Goal: Task Accomplishment & Management: Use online tool/utility

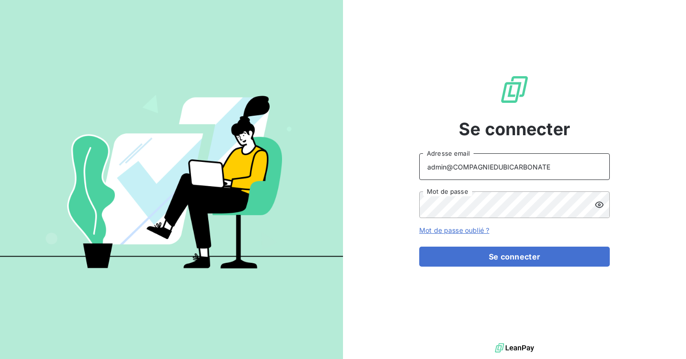
drag, startPoint x: 549, startPoint y: 167, endPoint x: 455, endPoint y: 169, distance: 94.9
click at [455, 169] on input "admin@COMPAGNIEDUBICARBONATE" at bounding box center [514, 166] width 191 height 27
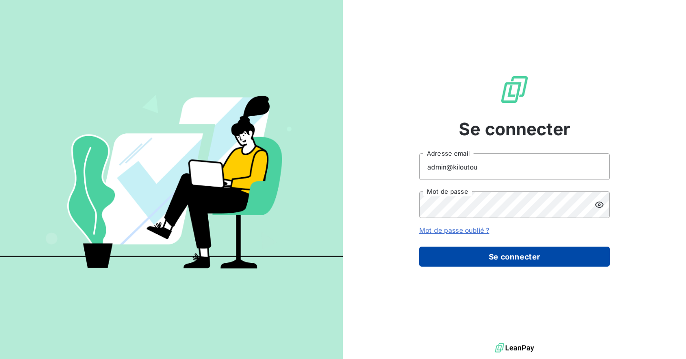
type input "admin@kiloutou"
click at [494, 251] on button "Se connecter" at bounding box center [514, 257] width 191 height 20
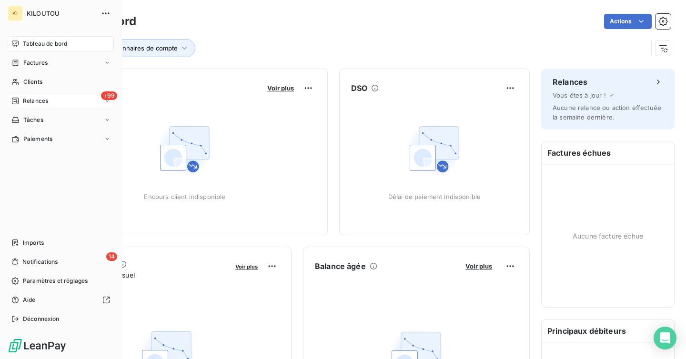
click at [42, 103] on span "Relances" at bounding box center [35, 101] width 25 height 9
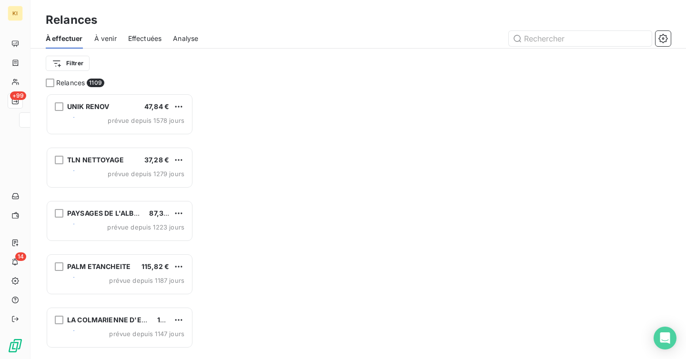
scroll to position [266, 148]
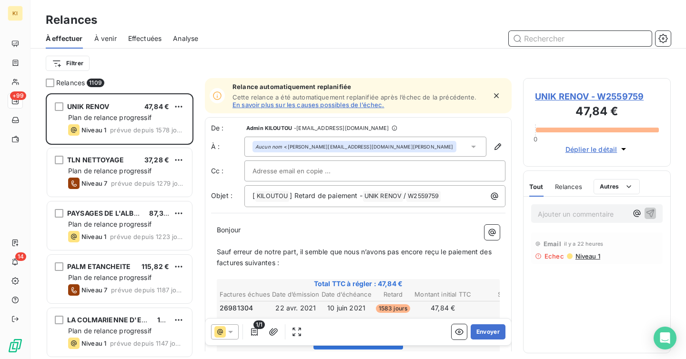
click at [560, 37] on input "text" at bounding box center [580, 38] width 143 height 15
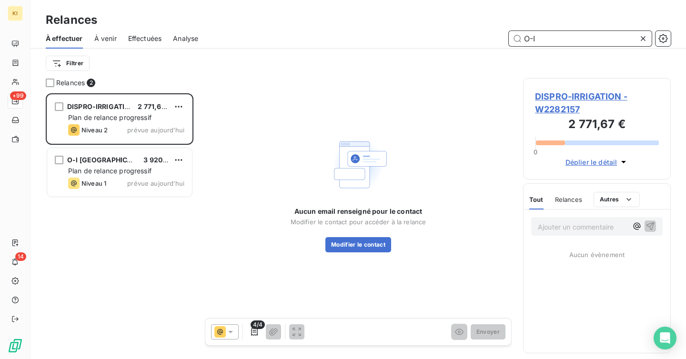
scroll to position [266, 148]
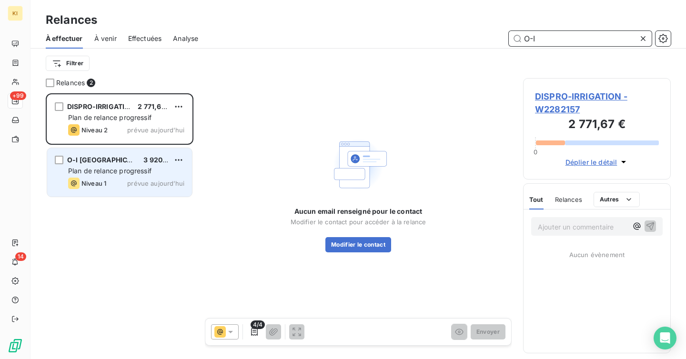
type input "O-I"
click at [130, 170] on span "Plan de relance progressif" at bounding box center [109, 171] width 83 height 8
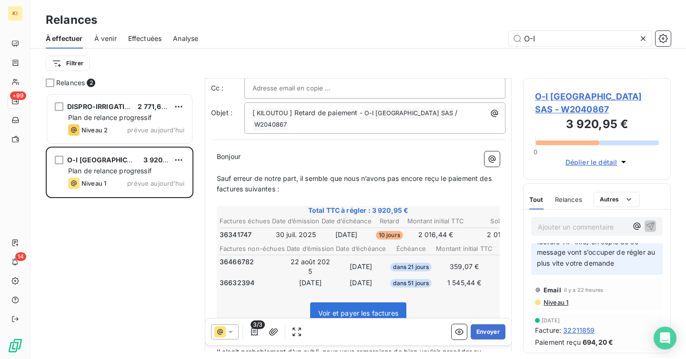
scroll to position [48, 0]
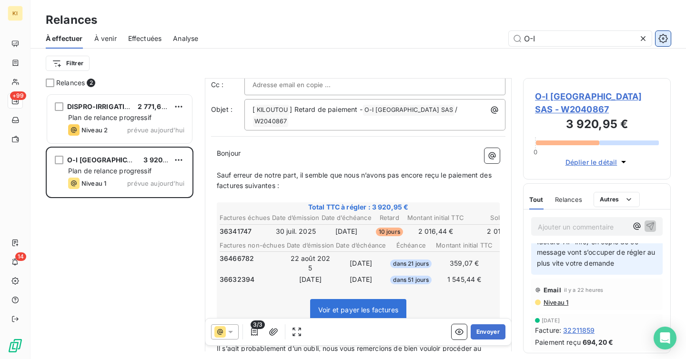
click at [665, 41] on icon "button" at bounding box center [663, 38] width 9 height 9
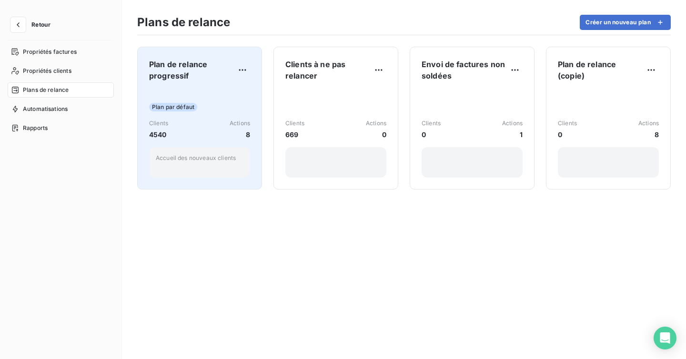
click at [228, 105] on div "Plan par défaut" at bounding box center [199, 107] width 101 height 9
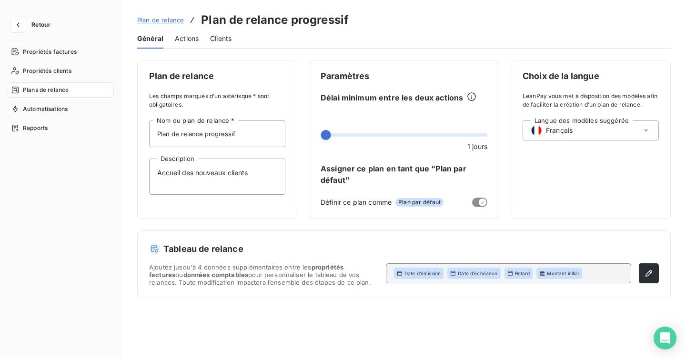
click at [180, 31] on div "Actions" at bounding box center [187, 39] width 24 height 20
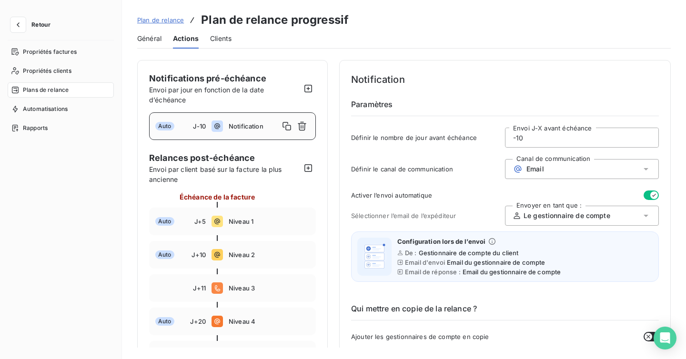
click at [156, 41] on span "Général" at bounding box center [149, 39] width 24 height 10
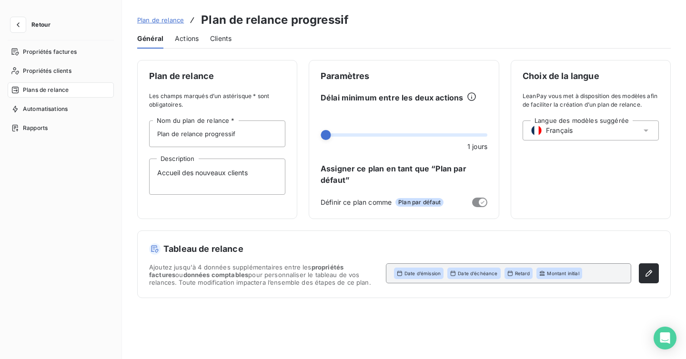
click at [183, 37] on span "Actions" at bounding box center [187, 39] width 24 height 10
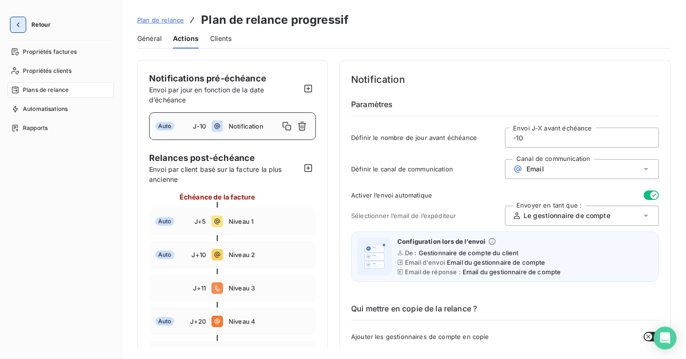
click at [20, 23] on icon "button" at bounding box center [18, 25] width 10 height 10
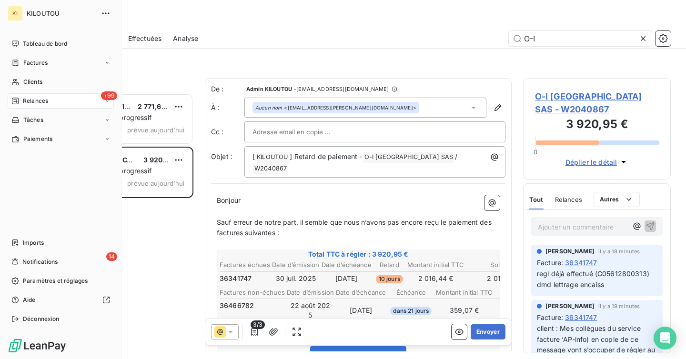
scroll to position [266, 148]
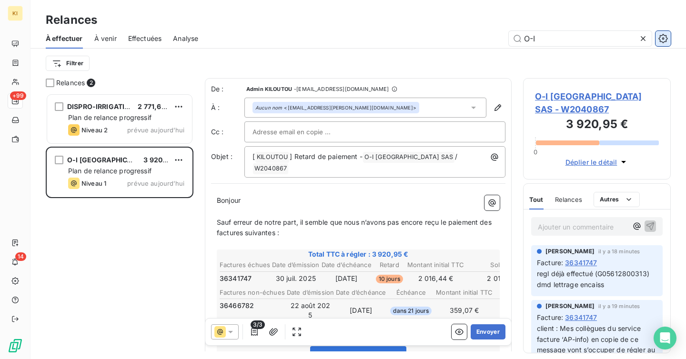
click at [660, 36] on icon "button" at bounding box center [664, 39] width 10 height 10
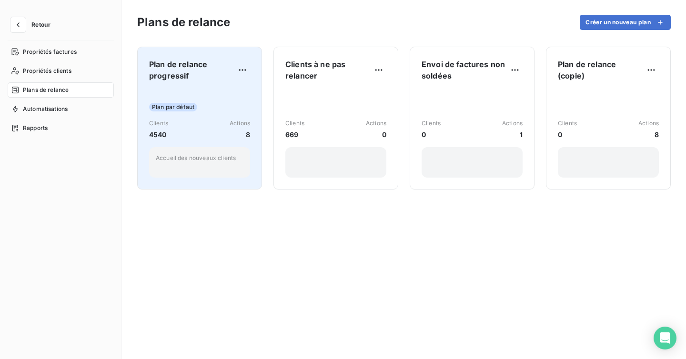
click at [219, 127] on div "Clients 4540 Actions 8" at bounding box center [199, 129] width 101 height 20
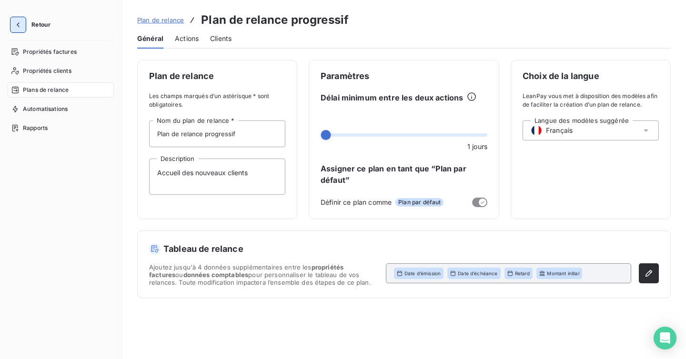
click at [13, 25] on icon "button" at bounding box center [18, 25] width 10 height 10
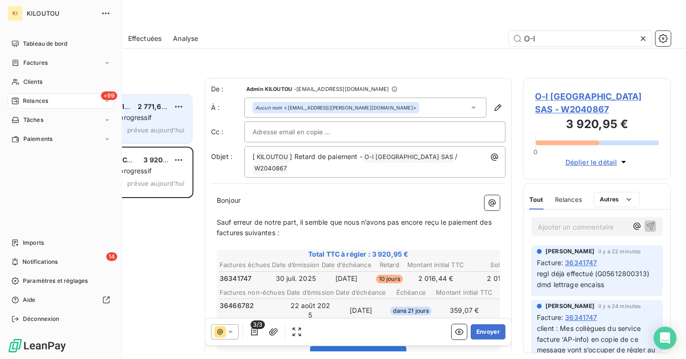
scroll to position [266, 148]
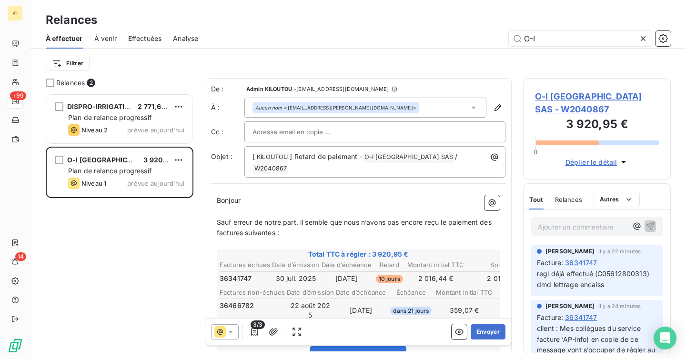
click at [115, 39] on span "À venir" at bounding box center [105, 39] width 22 height 10
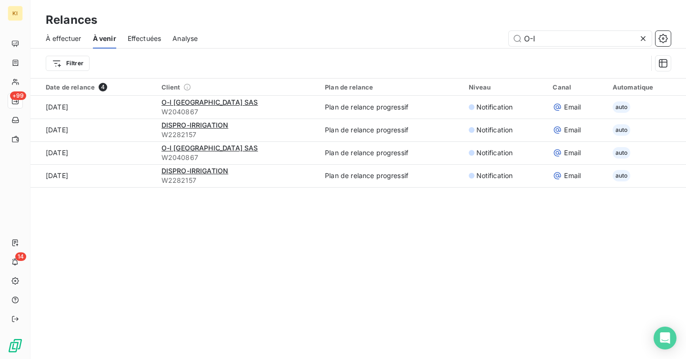
type input "O-I"
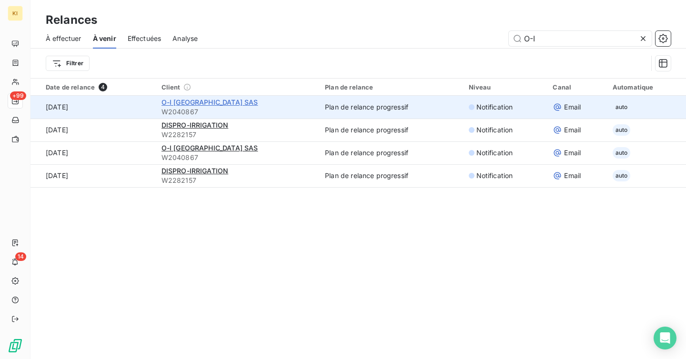
click at [189, 102] on span "O-I [GEOGRAPHIC_DATA] SAS" at bounding box center [210, 102] width 97 height 8
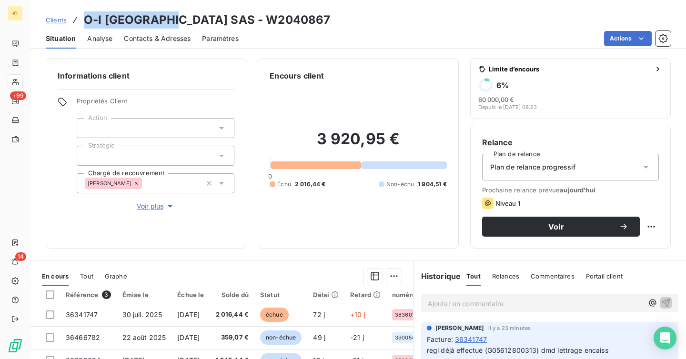
drag, startPoint x: 177, startPoint y: 22, endPoint x: 74, endPoint y: 24, distance: 103.0
click at [73, 23] on div "Clients O-I [GEOGRAPHIC_DATA] SAS - W2040867" at bounding box center [188, 19] width 285 height 17
click at [260, 16] on div "Clients O-I [GEOGRAPHIC_DATA] SAS - W2040867" at bounding box center [359, 19] width 656 height 17
drag, startPoint x: 255, startPoint y: 18, endPoint x: 78, endPoint y: 21, distance: 177.3
click at [78, 21] on div "Clients O-I [GEOGRAPHIC_DATA] SAS - W2040867" at bounding box center [359, 19] width 656 height 17
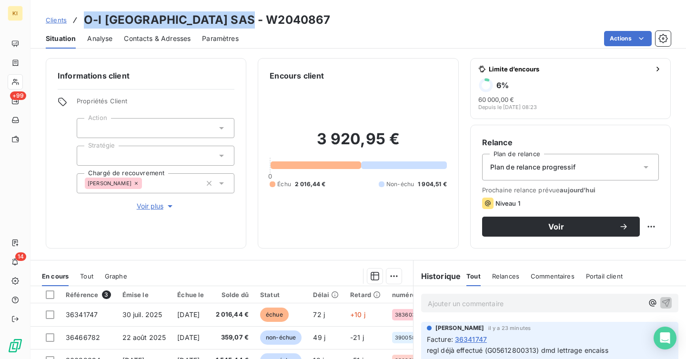
copy h3 "O-I [GEOGRAPHIC_DATA] SAS - W2040867"
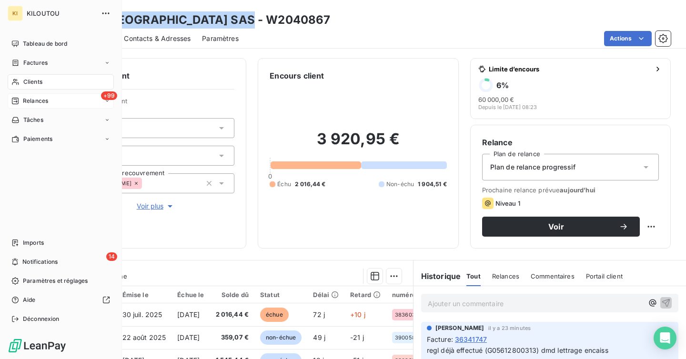
click at [39, 97] on span "Relances" at bounding box center [35, 101] width 25 height 9
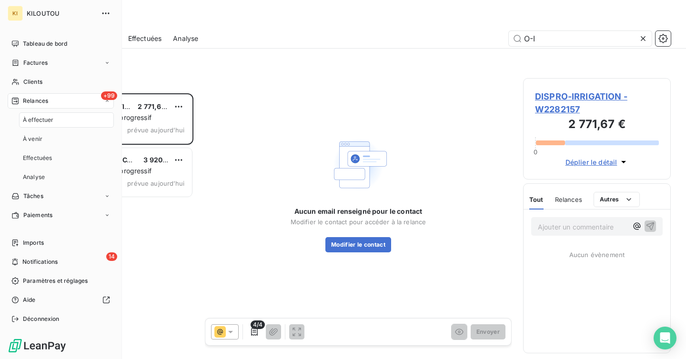
scroll to position [266, 148]
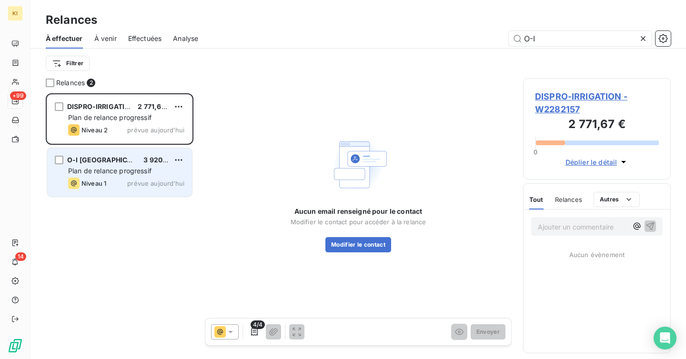
click at [149, 165] on div "O-I FRANCE SAS 3 920,95 € Plan de relance progressif Niveau 1 prévue [DATE]" at bounding box center [119, 172] width 145 height 49
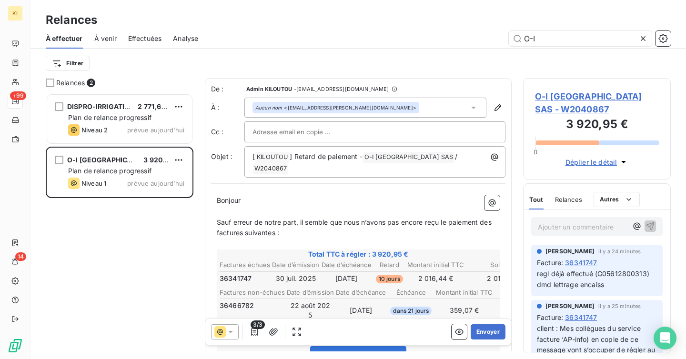
scroll to position [98, 0]
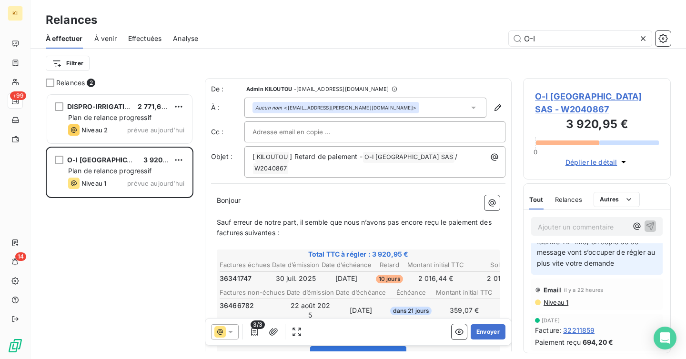
click at [559, 304] on span "Niveau 1" at bounding box center [556, 303] width 26 height 8
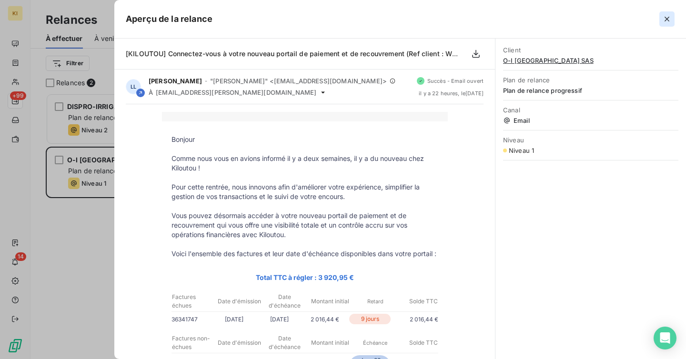
click at [662, 21] on icon "button" at bounding box center [667, 19] width 10 height 10
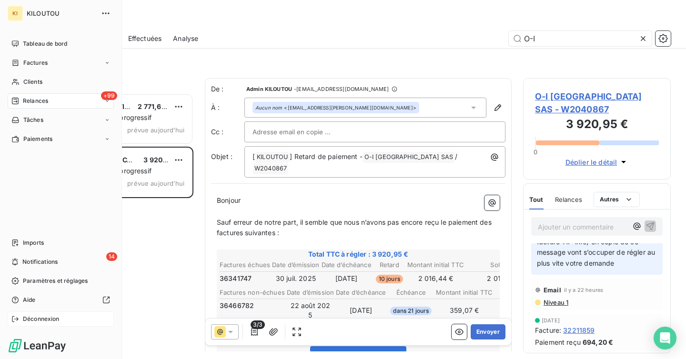
click at [20, 319] on div "Déconnexion" at bounding box center [61, 319] width 106 height 15
